Goal: Information Seeking & Learning: Check status

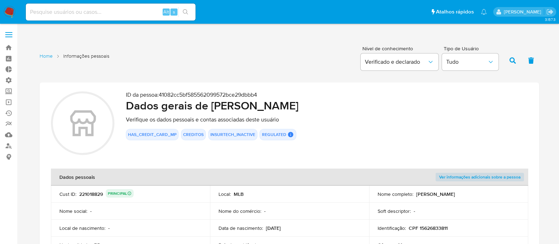
scroll to position [1119, 0]
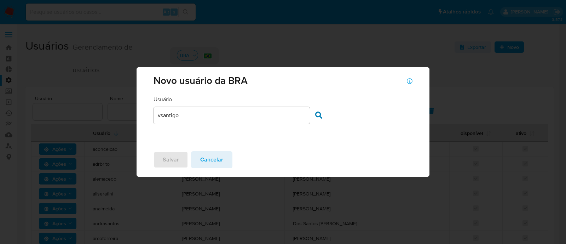
click at [218, 120] on div "vsantigo" at bounding box center [232, 115] width 156 height 17
click at [320, 114] on icon at bounding box center [318, 114] width 7 height 7
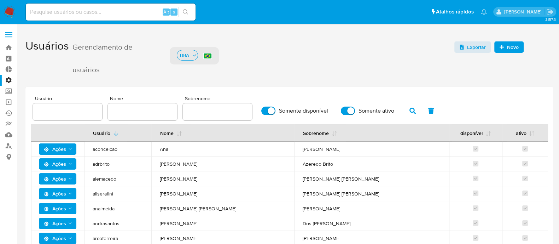
click at [524, 42] on div "Exportar Novo" at bounding box center [504, 45] width 99 height 23
click at [521, 48] on button "Novo" at bounding box center [509, 46] width 29 height 11
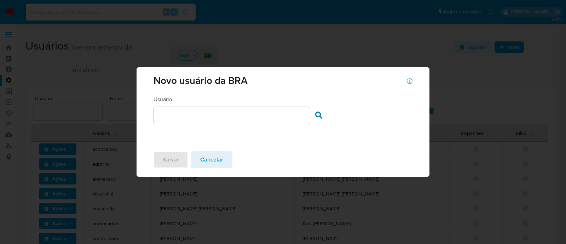
click at [283, 116] on input "text" at bounding box center [232, 115] width 156 height 9
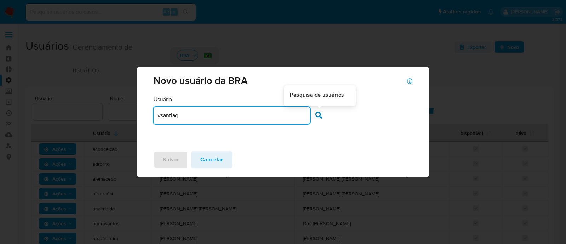
click at [316, 116] on icon at bounding box center [318, 114] width 7 height 7
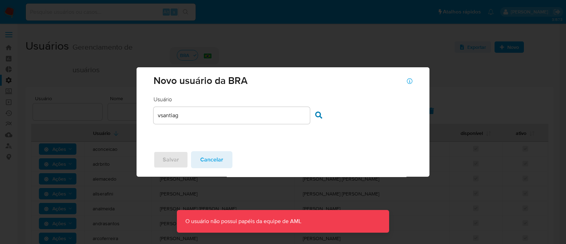
click at [227, 121] on div "vsantiag" at bounding box center [232, 115] width 156 height 17
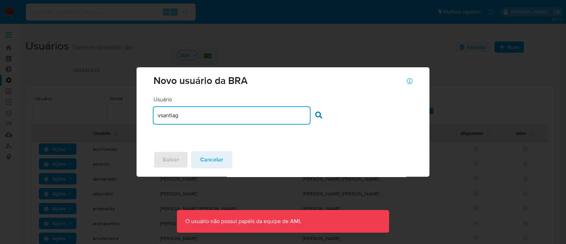
click at [225, 119] on input "vsantiag" at bounding box center [232, 115] width 156 height 9
type input "vsantiago"
click at [317, 112] on icon at bounding box center [318, 114] width 7 height 7
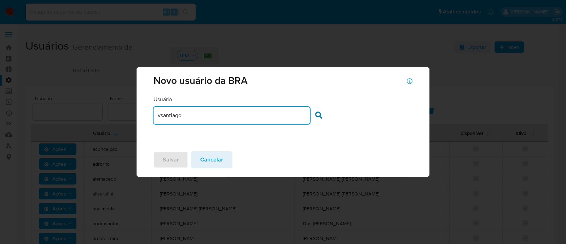
drag, startPoint x: 203, startPoint y: 117, endPoint x: 137, endPoint y: 108, distance: 66.7
click at [137, 108] on div "Usuário Usuário vsantiago Pesquisa de usuários" at bounding box center [283, 121] width 293 height 50
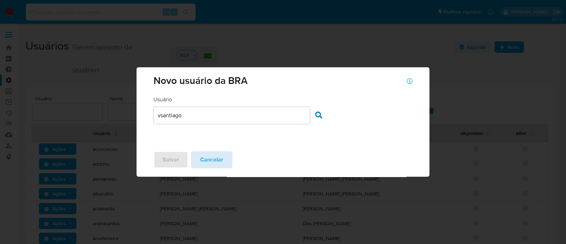
click at [212, 162] on span "Cancelar" at bounding box center [211, 160] width 23 height 16
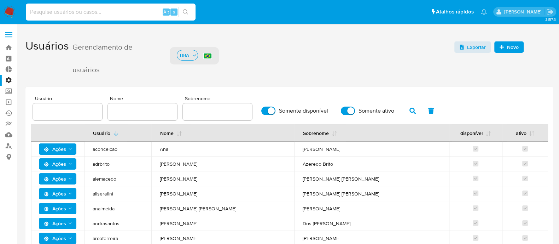
click at [83, 14] on input at bounding box center [111, 11] width 170 height 9
paste input "FmKXGTQHxy7gx1WLe0XcW5fC"
type input "FmKXGTQHxy7gx1WLe0XcW5fC"
click at [186, 9] on icon "search-icon" at bounding box center [185, 11] width 5 height 5
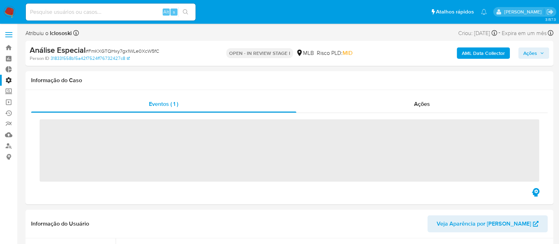
scroll to position [333, 0]
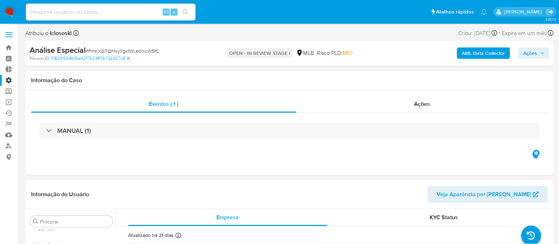
select select "10"
click at [73, 16] on input at bounding box center [111, 11] width 170 height 9
paste input "FmKXGTQHxy7gx1WLe0XcW5fC"
type input "FmKXGTQHxy7gx1WLe0XcW5fC"
click at [189, 13] on button "search-icon" at bounding box center [185, 12] width 15 height 10
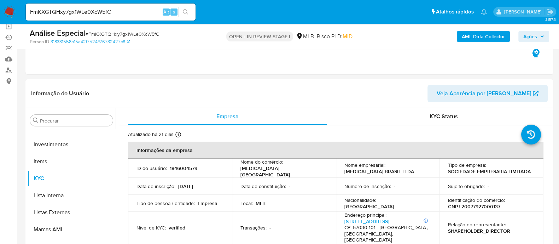
scroll to position [79, 0]
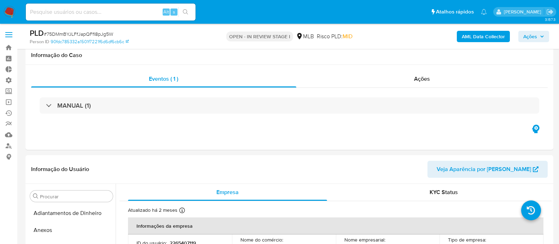
select select "10"
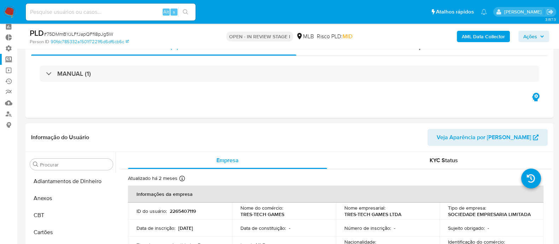
scroll to position [333, 0]
click at [10, 79] on link "Ejecuções automáticas" at bounding box center [42, 81] width 84 height 11
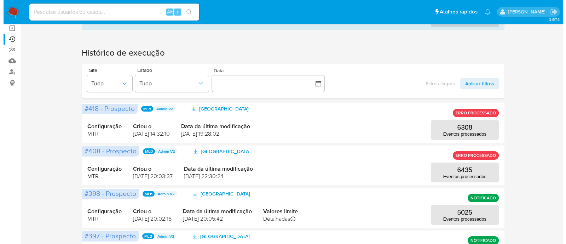
scroll to position [75, 0]
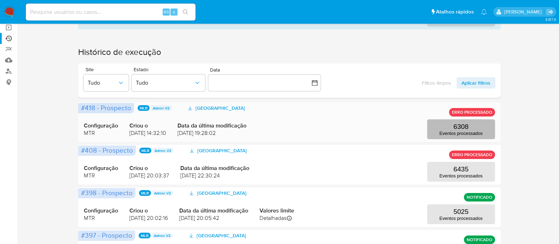
click at [469, 133] on p "Eventos processados" at bounding box center [461, 133] width 43 height 5
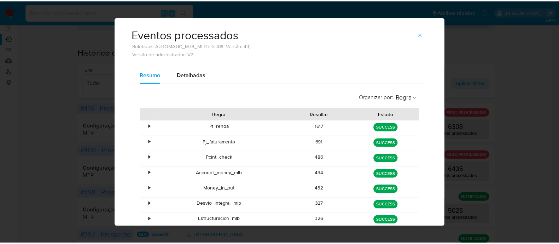
scroll to position [7, 0]
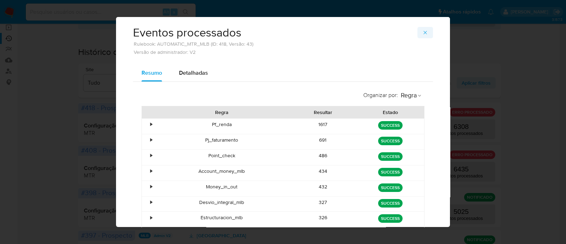
click at [426, 37] on button "button" at bounding box center [425, 32] width 16 height 11
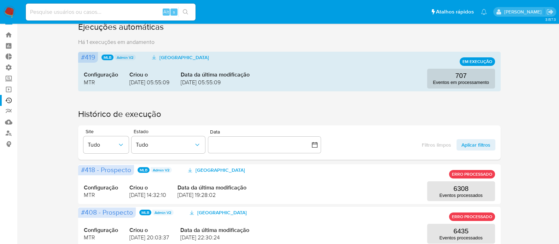
scroll to position [0, 0]
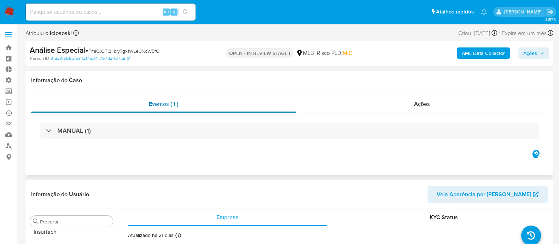
scroll to position [333, 0]
select select "10"
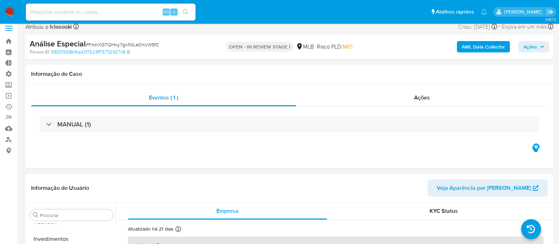
scroll to position [0, 0]
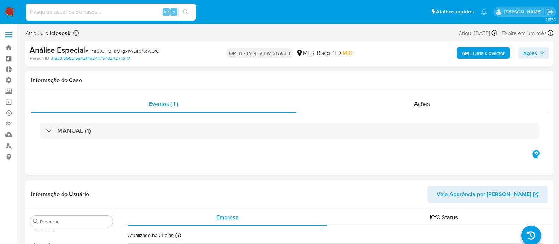
click at [103, 14] on input at bounding box center [111, 11] width 170 height 9
paste input "FmKXGTQHxy7gx1WLe0XcW5fC"
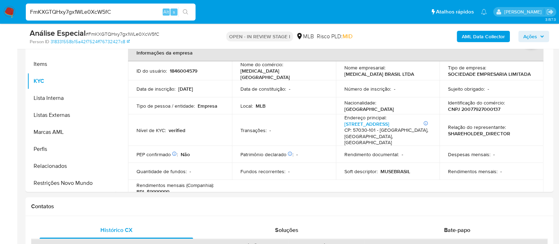
scroll to position [177, 0]
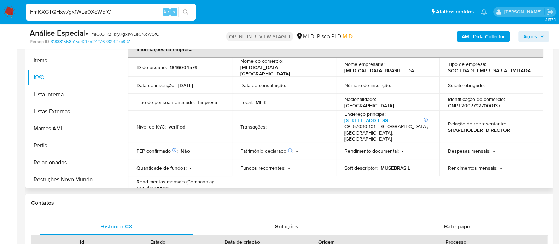
type input "FmKXGTQHxy7gx1WLe0XcW5fC"
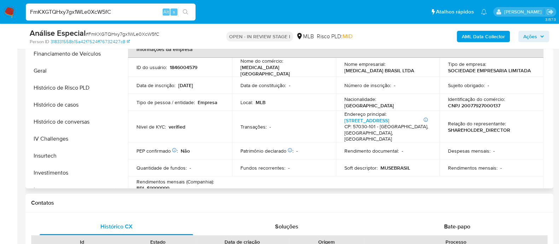
scroll to position [210, 0]
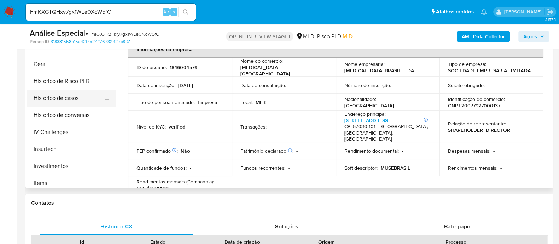
click at [77, 98] on button "Histórico de casos" at bounding box center [68, 97] width 83 height 17
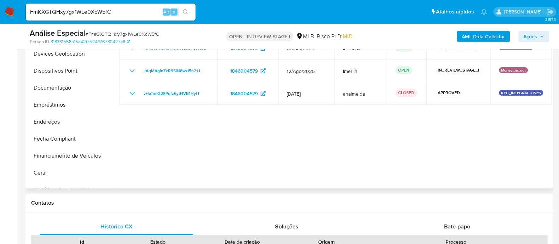
scroll to position [96, 0]
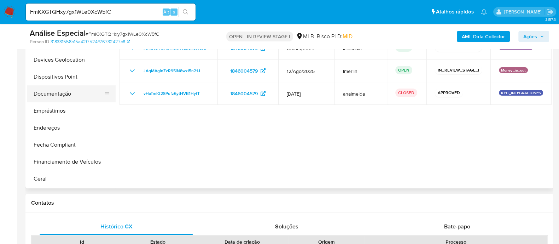
click at [69, 93] on button "Documentação" at bounding box center [68, 93] width 83 height 17
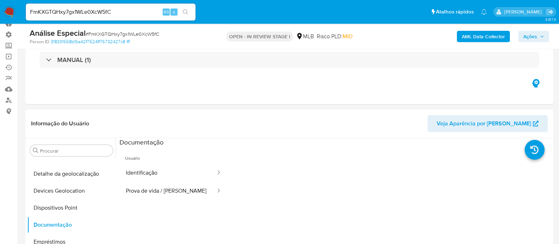
scroll to position [39, 0]
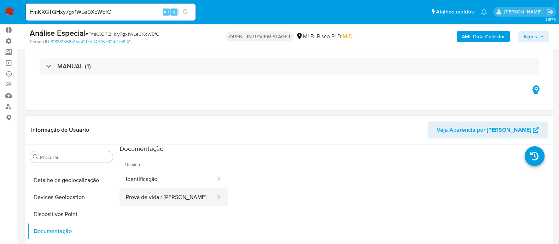
click at [154, 195] on button "Prova de vida / [PERSON_NAME]" at bounding box center [168, 197] width 97 height 18
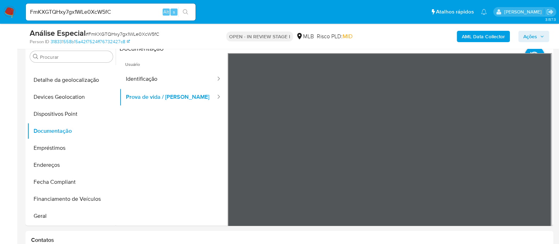
scroll to position [145, 0]
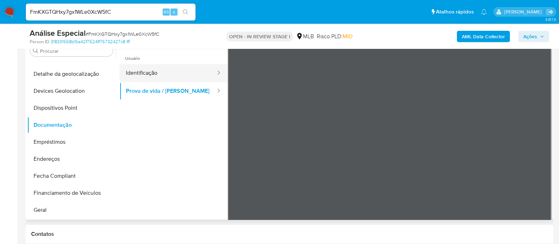
click at [156, 77] on button "Identificação" at bounding box center [168, 73] width 97 height 18
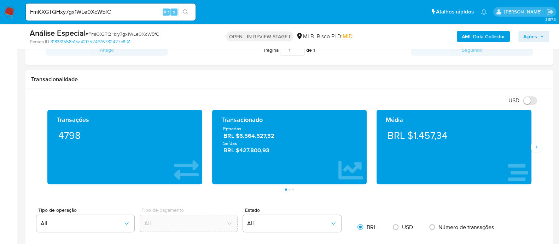
scroll to position [410, 0]
